Goal: Task Accomplishment & Management: Manage account settings

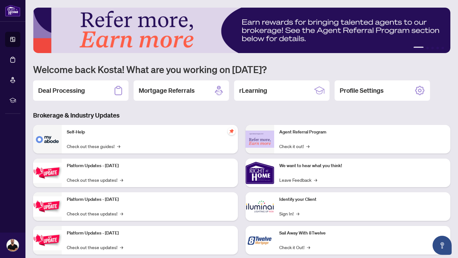
click at [72, 92] on h2 "Deal Processing" at bounding box center [61, 90] width 47 height 9
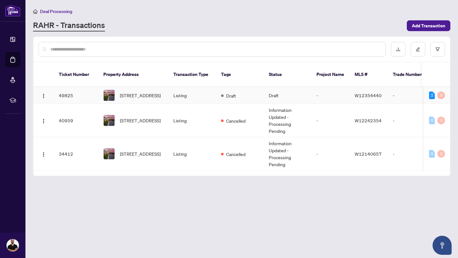
click at [193, 95] on td "Listing" at bounding box center [192, 95] width 48 height 17
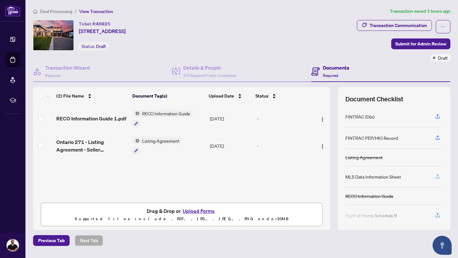
click at [438, 178] on icon "button" at bounding box center [438, 178] width 4 height 2
click at [440, 174] on icon "button" at bounding box center [438, 177] width 6 height 6
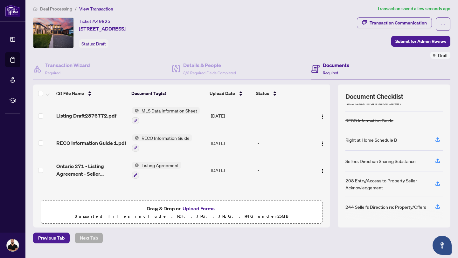
scroll to position [17, 0]
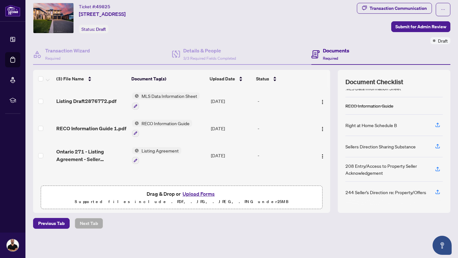
click at [208, 195] on button "Upload Forms" at bounding box center [199, 194] width 36 height 8
click at [197, 194] on button "Upload Forms" at bounding box center [199, 194] width 36 height 8
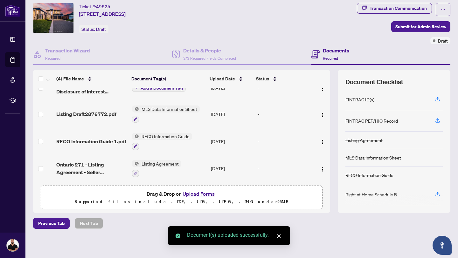
scroll to position [0, 0]
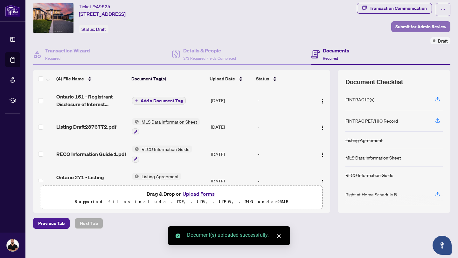
click at [420, 26] on span "Submit for Admin Review" at bounding box center [421, 27] width 51 height 10
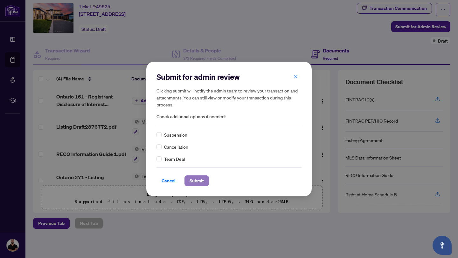
click at [197, 180] on span "Submit" at bounding box center [197, 181] width 14 height 10
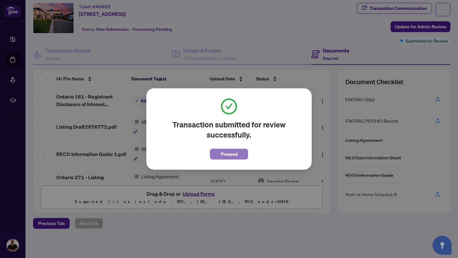
click at [228, 158] on span "Proceed" at bounding box center [229, 154] width 17 height 10
